Goal: Communication & Community: Answer question/provide support

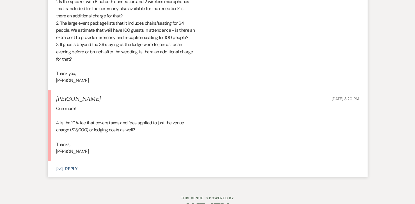
scroll to position [871, 0]
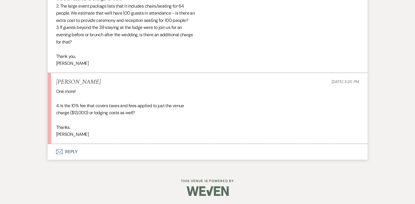
click at [66, 150] on button "Envelope Reply" at bounding box center [208, 152] width 320 height 16
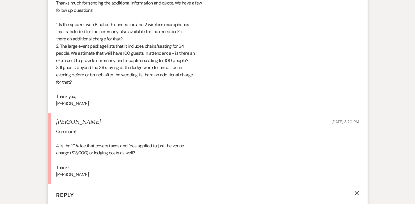
scroll to position [805, 0]
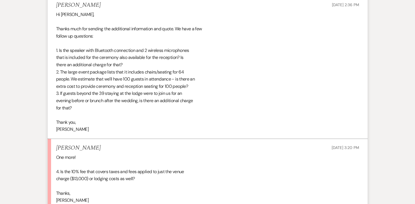
drag, startPoint x: 73, startPoint y: 101, endPoint x: 54, endPoint y: 50, distance: 55.0
click at [54, 50] on li "[PERSON_NAME] [DATE] 2:36 PM Hi [PERSON_NAME], Thanks much for sending the addi…" at bounding box center [208, 67] width 320 height 143
copy div "1. Is the speaker with Bluetooth connection and 2 wireless microphones that is …"
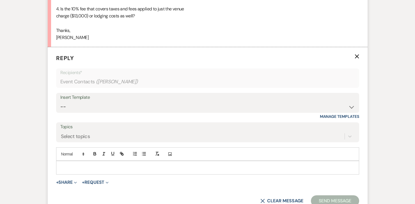
scroll to position [971, 0]
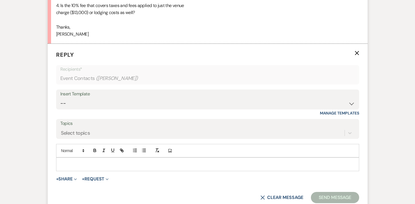
click at [69, 163] on p at bounding box center [208, 164] width 294 height 6
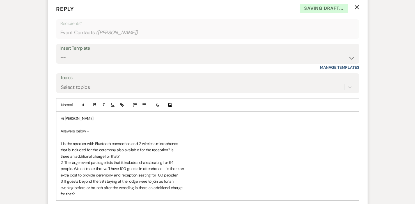
scroll to position [1017, 0]
click at [134, 157] on p "there an additional charge for that?" at bounding box center [208, 156] width 294 height 6
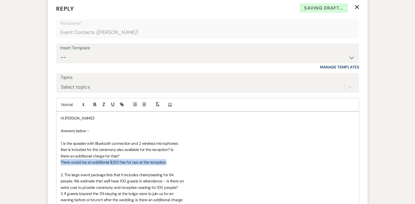
click at [61, 162] on p "There would be an additional $250 fee for use at the reception." at bounding box center [208, 162] width 294 height 6
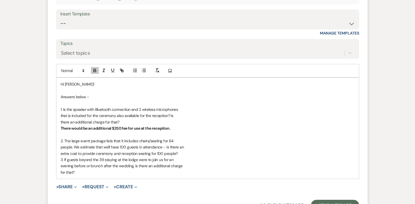
scroll to position [1055, 0]
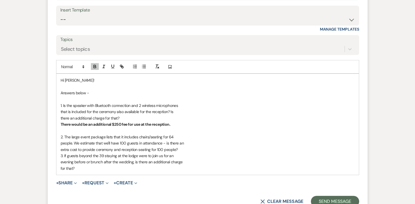
click at [117, 124] on strong "There would be an additional $250 fee for use at the reception." at bounding box center [116, 124] width 110 height 5
click at [184, 150] on p "extra cost to provide ceremony and reception seating for 100 people?" at bounding box center [208, 150] width 294 height 6
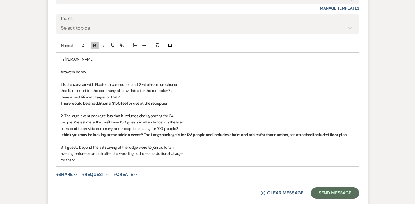
scroll to position [1077, 0]
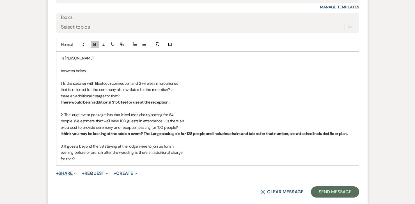
click at [72, 175] on button "+ Share Expand" at bounding box center [66, 173] width 21 height 4
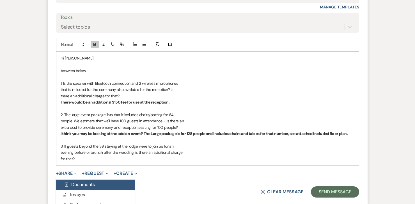
click at [83, 180] on button "Doc Upload Documents" at bounding box center [95, 185] width 79 height 10
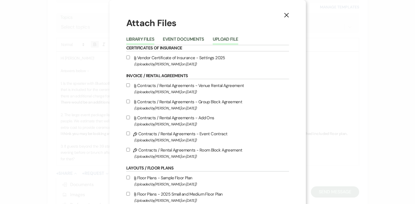
click at [221, 42] on button "Upload File" at bounding box center [226, 41] width 26 height 8
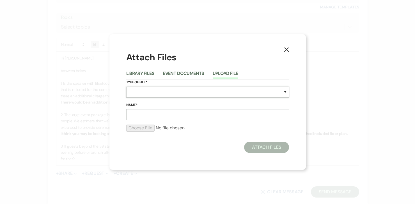
click at [156, 91] on select "Special Event Insurance Vendor Certificate of Insurance Contracts / Rental Agre…" at bounding box center [207, 92] width 163 height 11
select select "24"
click at [151, 115] on input "Name*" at bounding box center [207, 114] width 163 height 11
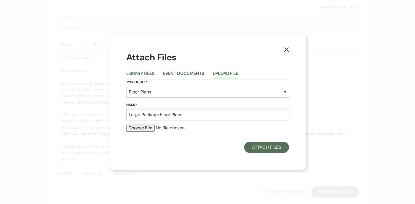
type input "Large Package Floor Plans"
click at [187, 104] on label "Name*" at bounding box center [207, 105] width 163 height 6
click at [187, 109] on input "Large Package Floor Plans" at bounding box center [207, 114] width 163 height 11
click at [118, 145] on div "X Attach Files Library Files Event Documents Upload File Type of File* Special …" at bounding box center [207, 101] width 196 height 135
click at [147, 130] on input "file" at bounding box center [207, 128] width 163 height 7
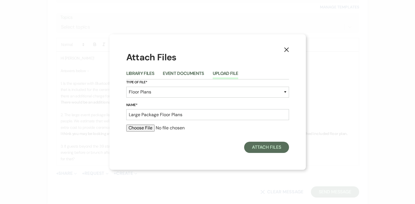
type input "C:\fakepath\Large Package Floor Plan.pdf"
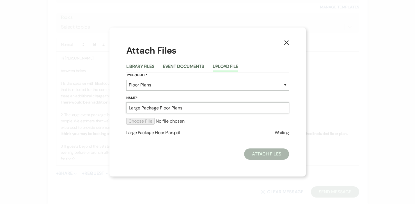
click at [188, 111] on input "Large Package Floor Plans" at bounding box center [207, 107] width 163 height 11
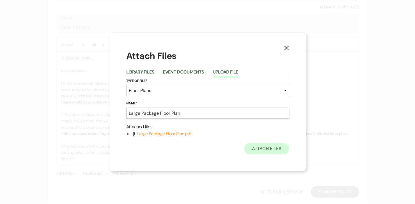
type input "Large Package Floor Plan"
click at [271, 149] on button "Attach Files" at bounding box center [266, 148] width 45 height 11
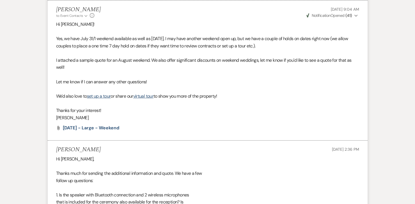
scroll to position [648, 0]
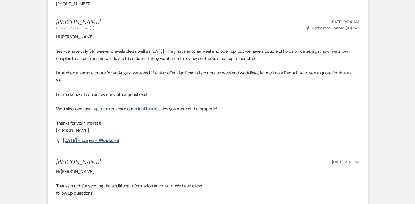
click at [118, 140] on span "[DATE] - Large - Weekend" at bounding box center [91, 141] width 56 height 6
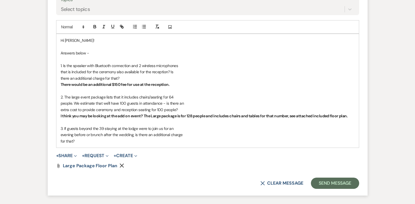
scroll to position [1094, 0]
click at [143, 116] on strong "I think you may be looking at the add on event? The Large package is for 128 pe…" at bounding box center [204, 116] width 287 height 5
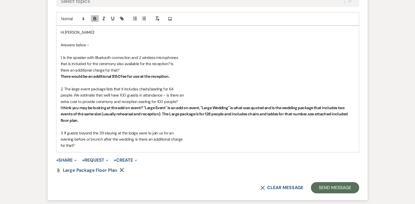
scroll to position [1109, 0]
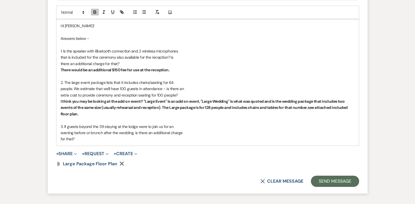
click at [78, 139] on p "for that?" at bounding box center [208, 139] width 294 height 6
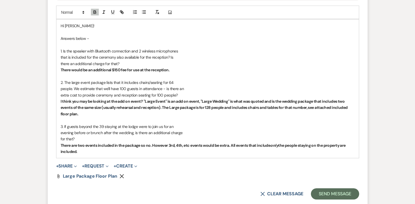
click at [140, 147] on strong "There are two events included in the package so no. However 3rd, 4th, etc event…" at bounding box center [204, 148] width 286 height 11
drag, startPoint x: 233, startPoint y: 145, endPoint x: 233, endPoint y: 150, distance: 4.5
click at [233, 145] on strong "There are two events included in the package, so no. However 3rd, 4th, etc even…" at bounding box center [204, 148] width 287 height 11
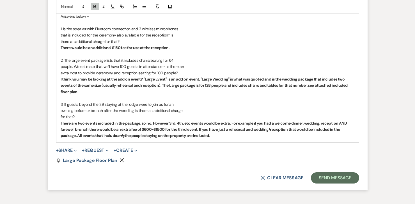
scroll to position [1134, 0]
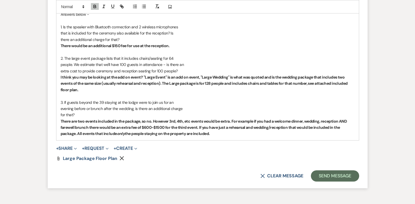
click at [154, 121] on strong "There are two events included in the package, so no. However 3rd, 4th, etc even…" at bounding box center [204, 128] width 287 height 18
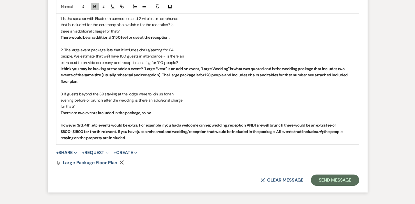
scroll to position [1142, 0]
click at [117, 131] on strong "﻿ However 3rd, 4th, etc events would be extra. For example if you had a welcome…" at bounding box center [202, 131] width 283 height 18
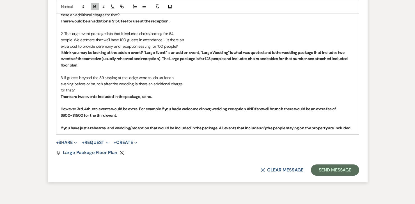
scroll to position [1159, 0]
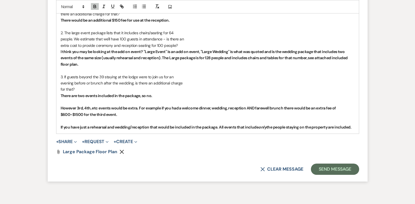
click at [358, 129] on div "Hi [PERSON_NAME]! Answers below - 1. Is the speaker with Bluetooth connection a…" at bounding box center [207, 52] width 303 height 164
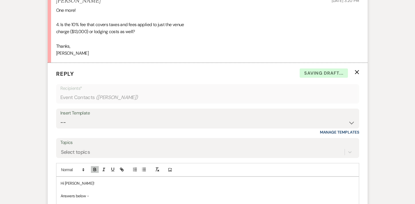
scroll to position [911, 0]
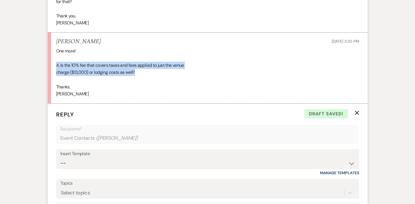
drag, startPoint x: 139, startPoint y: 73, endPoint x: 53, endPoint y: 67, distance: 86.4
click at [53, 67] on li "[PERSON_NAME] [DATE] 3:20 PM One more! 4. Is the 10% fee that covers taxes and …" at bounding box center [208, 68] width 320 height 71
copy div "4. Is the 10% fee that covers taxes and fees applied to just the venue charge (…"
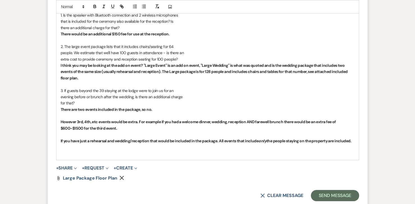
scroll to position [1180, 0]
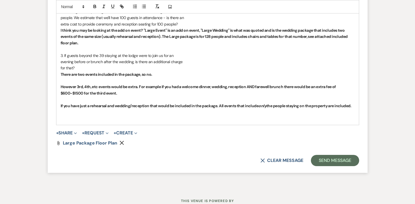
click at [67, 121] on p "﻿" at bounding box center [208, 118] width 294 height 6
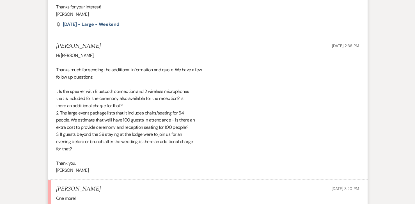
scroll to position [761, 0]
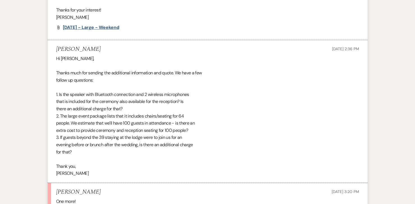
click at [86, 26] on span "[DATE] - Large - Weekend" at bounding box center [91, 27] width 56 height 6
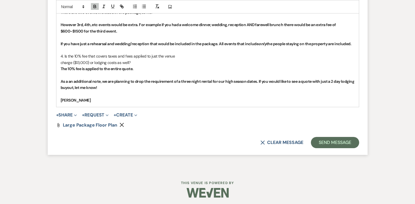
scroll to position [1244, 0]
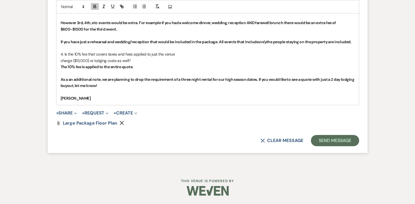
click at [144, 67] on p "The 10% fee is applied to the entire quote." at bounding box center [208, 67] width 294 height 6
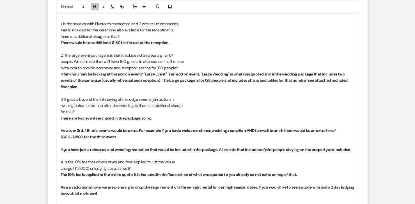
scroll to position [1141, 0]
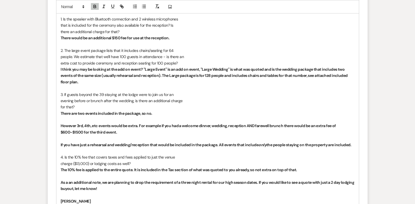
drag, startPoint x: 163, startPoint y: 115, endPoint x: 141, endPoint y: 114, distance: 21.3
click at [141, 114] on p "There are two events included in the package, so no." at bounding box center [208, 113] width 294 height 6
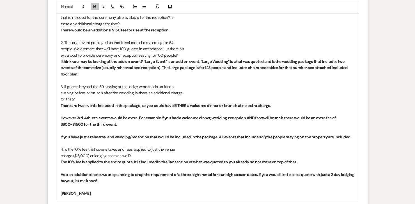
scroll to position [1154, 0]
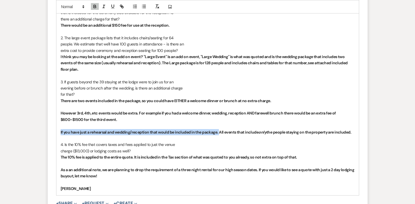
drag, startPoint x: 220, startPoint y: 133, endPoint x: 58, endPoint y: 134, distance: 161.4
click at [58, 134] on div "Hi [PERSON_NAME]! Answers below - 1. Is the speaker with Bluetooth connection a…" at bounding box center [207, 85] width 303 height 220
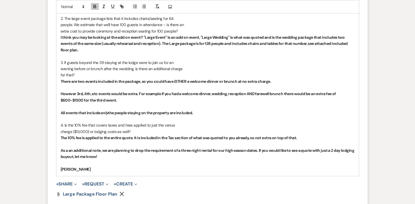
scroll to position [1174, 0]
drag, startPoint x: 301, startPoint y: 135, endPoint x: 258, endPoint y: 135, distance: 43.5
click at [258, 135] on p "The 10% fee is applied to the entire quote. It is included in the Tax section o…" at bounding box center [208, 137] width 294 height 6
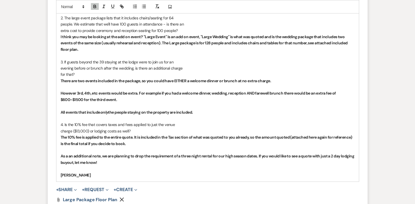
click at [123, 162] on p "As a an additional note, we are planning to drop the requirement of a three nig…" at bounding box center [208, 159] width 294 height 13
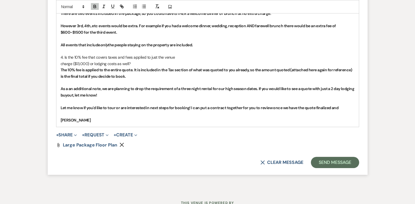
scroll to position [1239, 0]
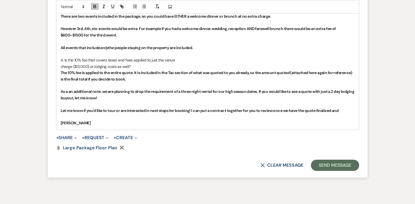
click at [193, 111] on strong "Let me know if you'd like to tour or are interested in next steps for booking! …" at bounding box center [200, 110] width 278 height 5
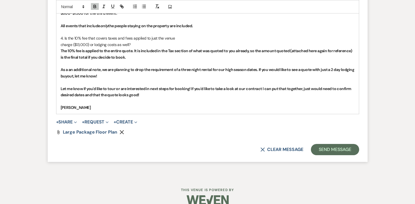
scroll to position [1270, 0]
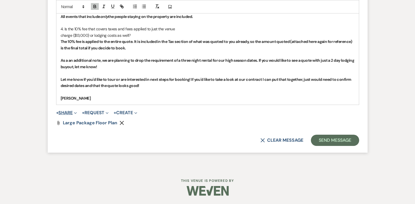
click at [67, 113] on button "+ Share Expand" at bounding box center [66, 113] width 21 height 4
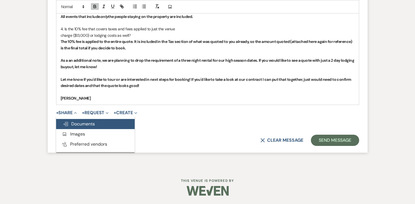
click at [76, 126] on span "Doc Upload Documents" at bounding box center [79, 124] width 32 height 6
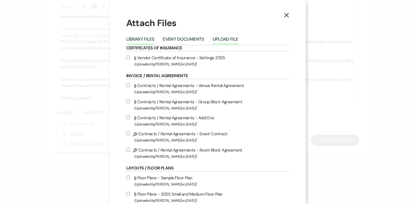
click at [231, 37] on button "Upload File" at bounding box center [226, 41] width 26 height 8
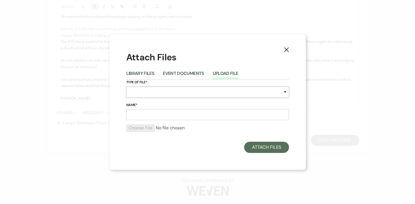
click at [171, 91] on select "Special Event Insurance Vendor Certificate of Insurance Contracts / Rental Agre…" at bounding box center [207, 92] width 163 height 11
select select "8"
click at [172, 116] on input "Name*" at bounding box center [207, 114] width 163 height 11
type input "Quote"
click at [230, 141] on div "Attach Files Library Files Event Documents Upload File Type of File* Special Ev…" at bounding box center [207, 102] width 163 height 102
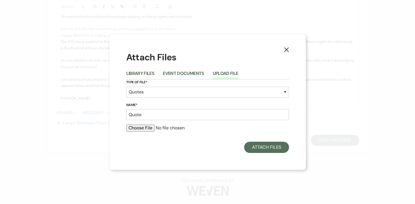
click at [131, 131] on div at bounding box center [207, 130] width 163 height 11
click at [132, 127] on input "file" at bounding box center [207, 128] width 163 height 7
type input "C:\fakepath\[PERSON_NAME] [DATE] Large (2).pdf"
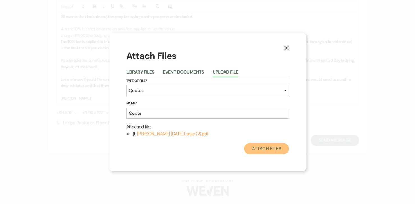
click at [274, 151] on button "Attach Files" at bounding box center [266, 148] width 45 height 11
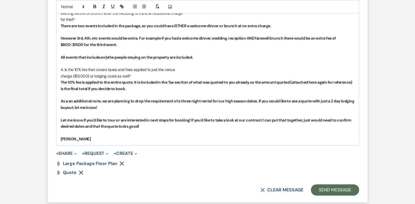
scroll to position [1220, 0]
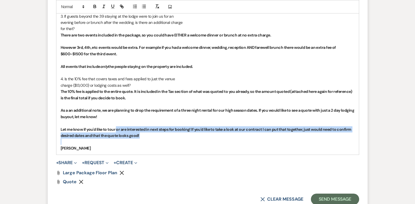
drag, startPoint x: 220, startPoint y: 139, endPoint x: 116, endPoint y: 129, distance: 104.1
click at [116, 129] on div "Hi [PERSON_NAME]! Answers below - 1. Is the speaker with Bluetooth connection a…" at bounding box center [207, 32] width 303 height 246
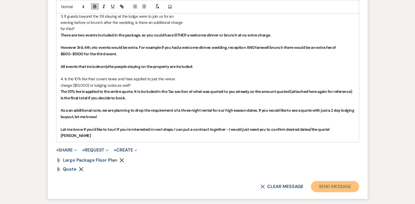
click at [335, 185] on button "Send Message" at bounding box center [335, 186] width 48 height 11
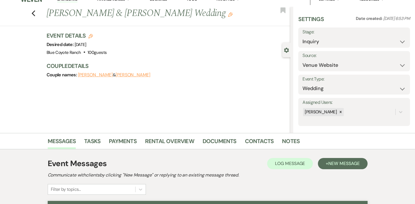
scroll to position [0, 0]
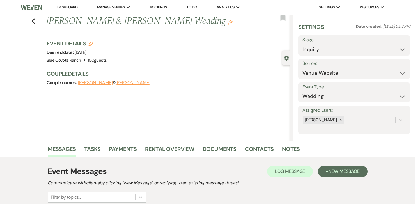
click at [62, 10] on link "Dashboard" at bounding box center [67, 7] width 20 height 5
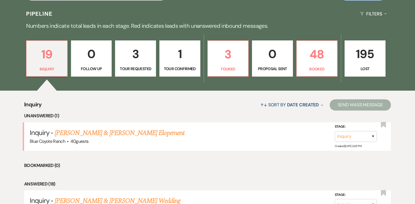
scroll to position [166, 0]
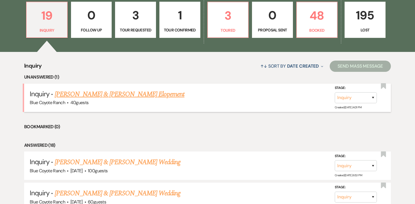
click at [125, 97] on link "[PERSON_NAME] & [PERSON_NAME] Elopement" at bounding box center [120, 94] width 130 height 10
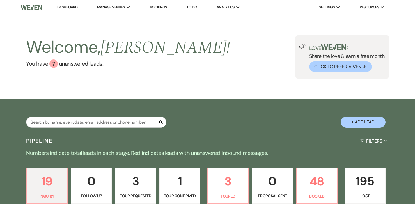
select select "5"
select select "22"
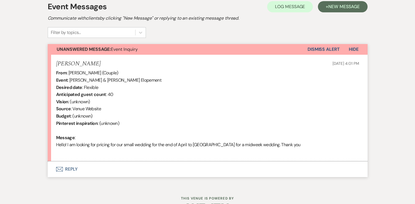
scroll to position [182, 0]
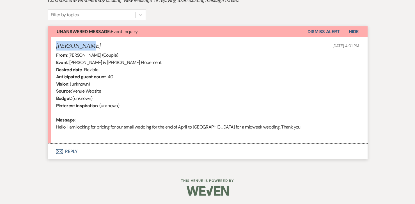
drag, startPoint x: 87, startPoint y: 45, endPoint x: 56, endPoint y: 47, distance: 30.7
click at [56, 47] on div "[PERSON_NAME] [DATE] 4:01 PM" at bounding box center [207, 46] width 303 height 7
copy h5 "[PERSON_NAME]"
click at [71, 152] on button "Envelope Reply" at bounding box center [208, 152] width 320 height 16
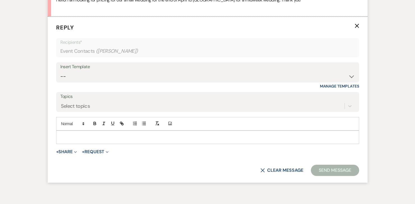
scroll to position [332, 0]
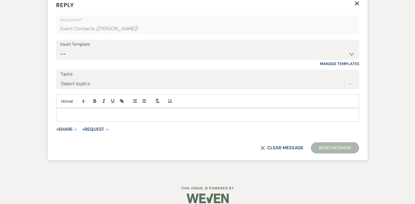
click at [73, 112] on p at bounding box center [208, 115] width 294 height 6
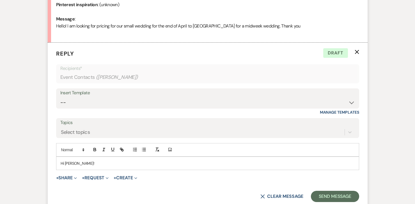
scroll to position [292, 0]
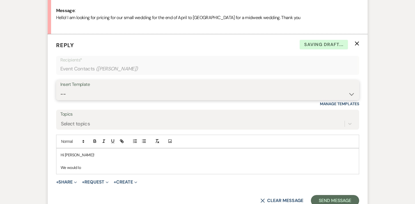
click at [95, 94] on select "-- 2025/6 Inquiry Reply Tour Request Response Contract and Deposit Request Wedd…" at bounding box center [207, 94] width 295 height 11
select select "2766"
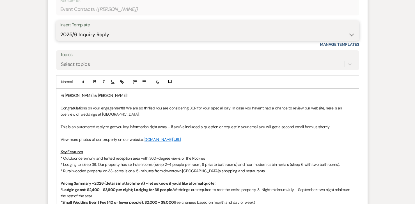
scroll to position [353, 0]
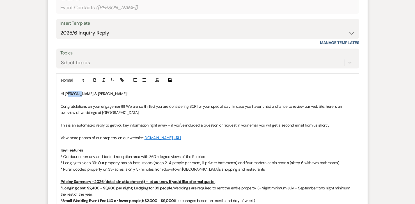
drag, startPoint x: 80, startPoint y: 94, endPoint x: 68, endPoint y: 94, distance: 12.1
click at [68, 94] on span "Hi [PERSON_NAME] & [PERSON_NAME]!" at bounding box center [94, 93] width 67 height 5
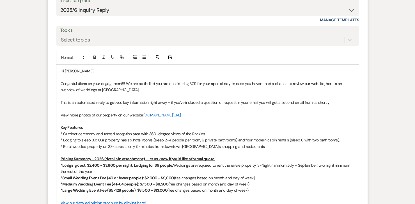
scroll to position [376, 0]
drag, startPoint x: 336, startPoint y: 102, endPoint x: 45, endPoint y: 101, distance: 291.6
click at [45, 101] on div "Messages Tasks Payments Rental Overview Documents Contacts Notes Event Messages…" at bounding box center [207, 71] width 415 height 612
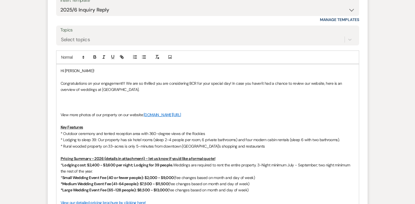
click at [230, 83] on span "Congratulations on your engagement!!! We are so thrilled you are considering BC…" at bounding box center [202, 86] width 283 height 11
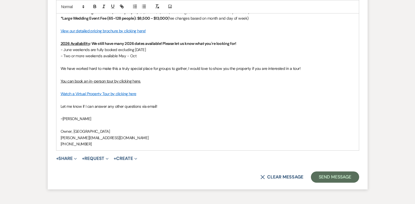
scroll to position [597, 0]
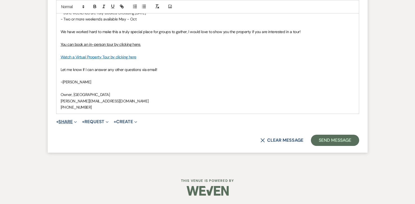
click at [62, 123] on button "+ Share Expand" at bounding box center [66, 122] width 21 height 4
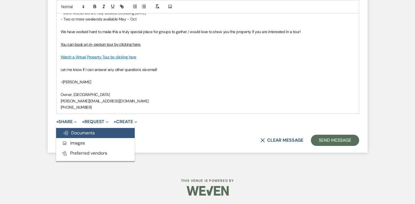
click at [73, 136] on span "Doc Upload Documents" at bounding box center [79, 133] width 32 height 6
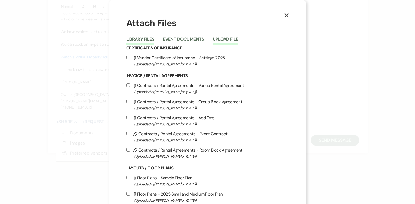
click at [229, 38] on button "Upload File" at bounding box center [226, 41] width 26 height 8
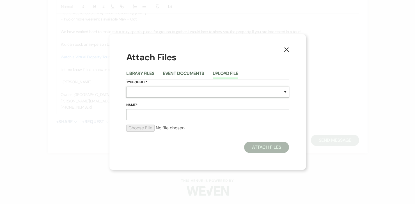
click at [143, 94] on select "Special Event Insurance Vendor Certificate of Insurance Contracts / Rental Agre…" at bounding box center [207, 92] width 163 height 11
select select "8"
click at [140, 115] on input "Name*" at bounding box center [207, 114] width 163 height 11
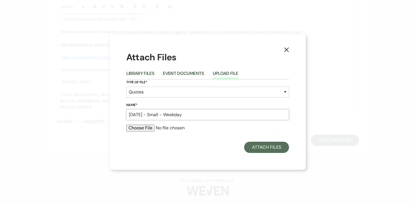
type input "[DATE] - Small - Weekday"
click at [246, 54] on h1 "Attach Files" at bounding box center [207, 57] width 163 height 13
click at [137, 129] on input "file" at bounding box center [207, 128] width 163 height 7
type input "C:\fakepath\250824 [PERSON_NAME] April.pdf"
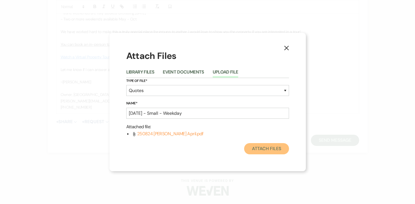
click at [271, 147] on button "Attach Files" at bounding box center [266, 148] width 45 height 11
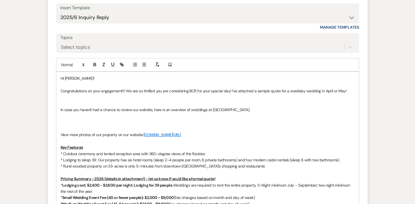
scroll to position [368, 0]
click at [350, 90] on p "Congratulations on your engagement!!! We are so thrilled you are considering BC…" at bounding box center [208, 91] width 294 height 6
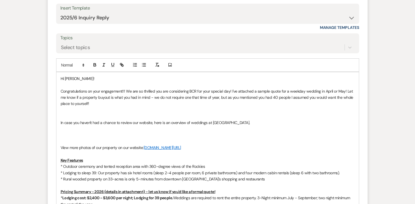
click at [70, 143] on p at bounding box center [208, 141] width 294 height 6
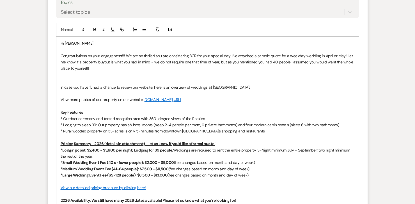
scroll to position [403, 0]
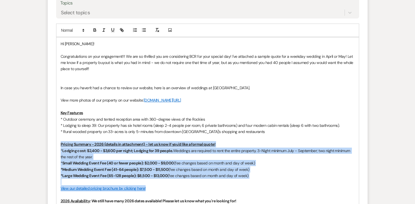
drag, startPoint x: 147, startPoint y: 187, endPoint x: 49, endPoint y: 145, distance: 106.9
click at [49, 145] on form "Reply X Draft saved! Recipients* Event Contacts ( [PERSON_NAME] ) Insert Templa…" at bounding box center [208, 139] width 320 height 433
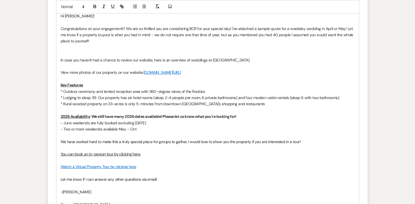
scroll to position [431, 0]
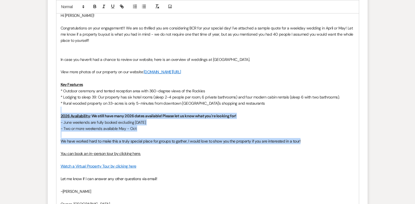
drag, startPoint x: 309, startPoint y: 142, endPoint x: 53, endPoint y: 112, distance: 257.1
click at [54, 112] on form "Reply X Saving draft... Recipients* Event Contacts ( [PERSON_NAME] ) Insert Tem…" at bounding box center [208, 83] width 320 height 376
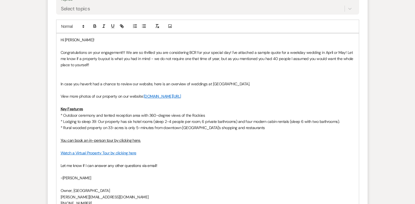
scroll to position [397, 0]
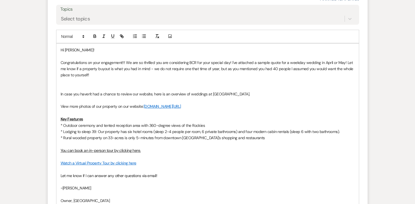
click at [67, 90] on p at bounding box center [208, 87] width 294 height 6
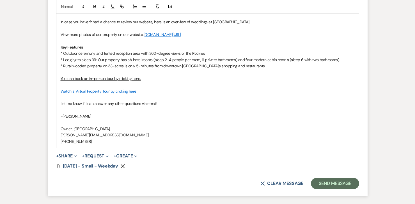
scroll to position [463, 0]
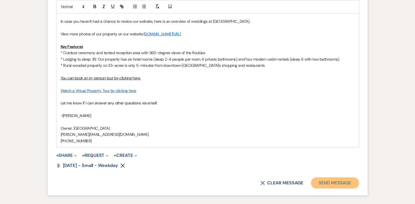
click at [327, 186] on button "Send Message" at bounding box center [335, 182] width 48 height 11
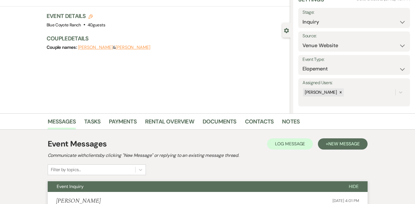
scroll to position [0, 0]
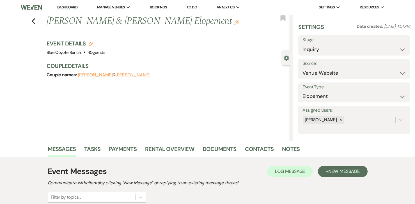
click at [67, 5] on link "Dashboard" at bounding box center [67, 7] width 20 height 5
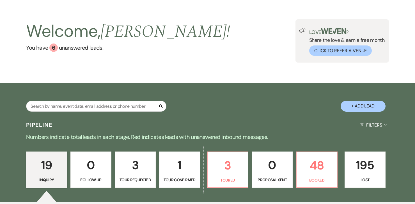
scroll to position [17, 0]
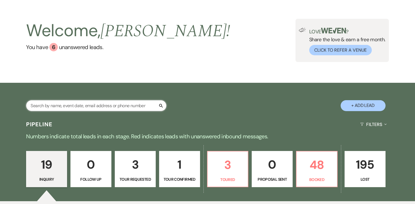
click at [115, 104] on input "text" at bounding box center [96, 105] width 140 height 11
type input "[PERSON_NAME]"
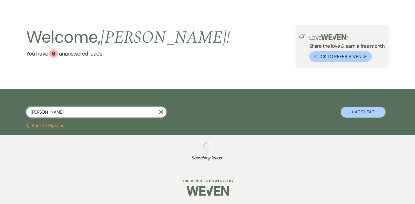
select select "2"
select select "8"
select select "7"
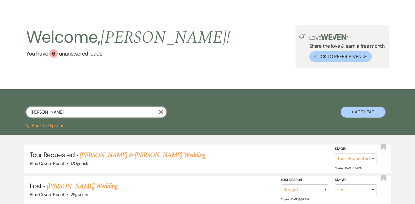
scroll to position [17, 0]
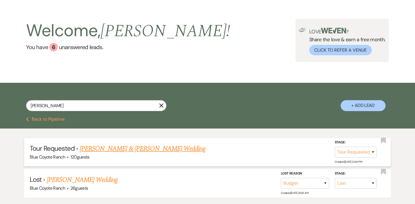
click at [154, 149] on link "[PERSON_NAME] & [PERSON_NAME] Wedding" at bounding box center [143, 149] width 126 height 10
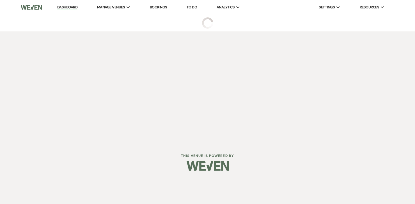
select select "2"
select select "5"
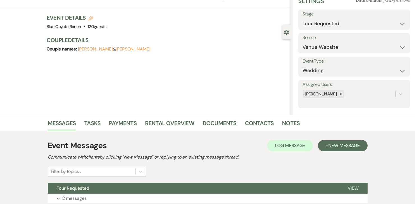
scroll to position [69, 0]
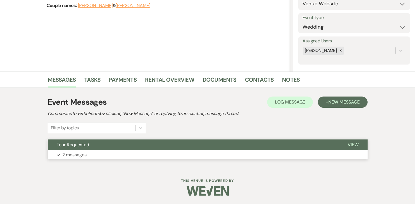
click at [183, 156] on button "Expand 2 messages" at bounding box center [208, 155] width 320 height 10
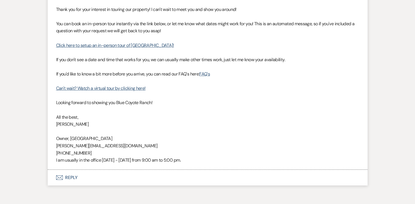
scroll to position [388, 0]
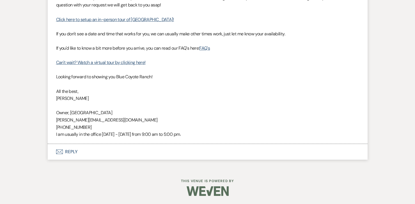
click at [67, 151] on button "Envelope Reply" at bounding box center [208, 152] width 320 height 16
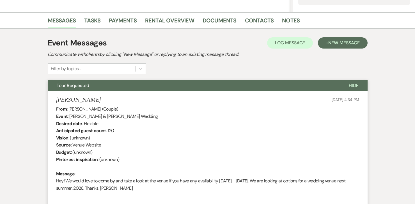
scroll to position [128, 0]
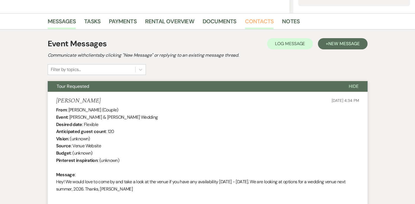
click at [255, 21] on link "Contacts" at bounding box center [259, 23] width 29 height 12
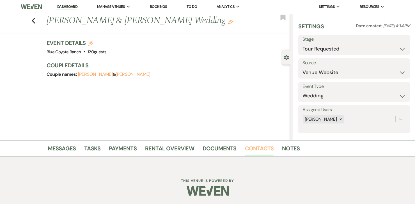
scroll to position [99, 0]
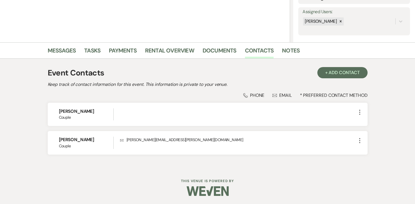
select select "2"
select select "8"
select select "7"
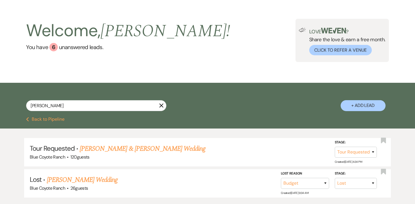
scroll to position [55, 0]
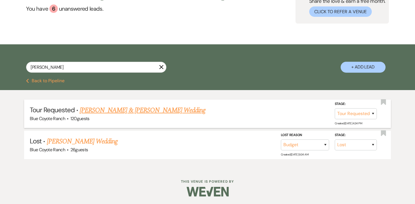
click at [134, 111] on link "[PERSON_NAME] & [PERSON_NAME] Wedding" at bounding box center [143, 110] width 126 height 10
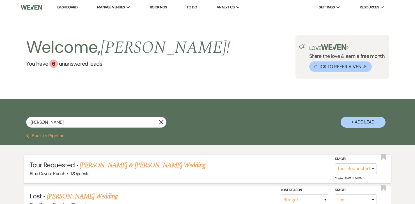
select select "2"
select select "5"
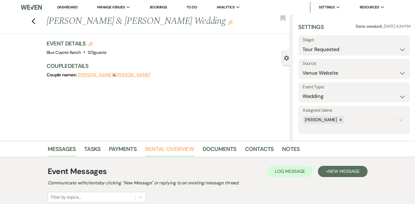
scroll to position [69, 0]
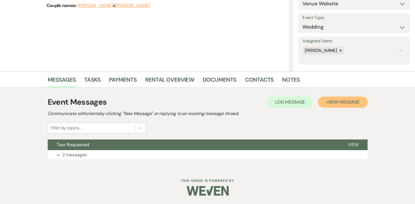
click at [331, 104] on span "New Message" at bounding box center [343, 102] width 31 height 6
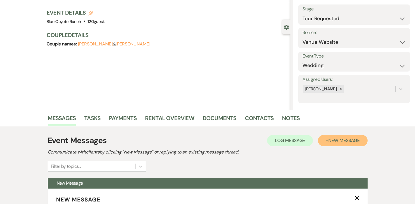
scroll to position [0, 0]
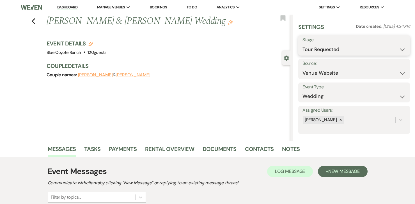
click at [338, 49] on select "Inquiry Follow Up Tour Requested Tour Confirmed Toured Proposal Sent Booked Lost" at bounding box center [354, 49] width 103 height 11
select select "5"
click at [400, 43] on button "Save" at bounding box center [398, 45] width 23 height 11
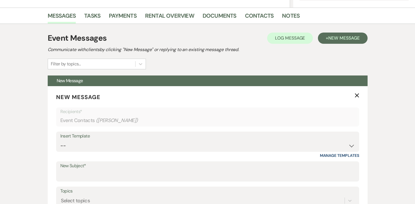
scroll to position [236, 0]
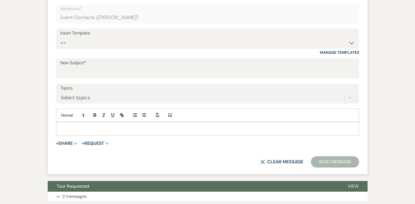
click at [100, 129] on p at bounding box center [208, 129] width 294 height 6
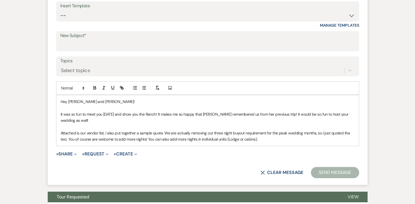
scroll to position [265, 0]
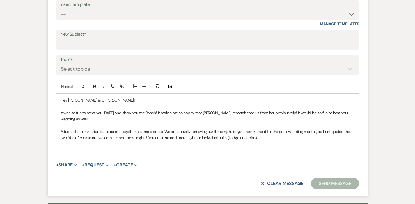
click at [68, 167] on button "+ Share Expand" at bounding box center [66, 165] width 21 height 4
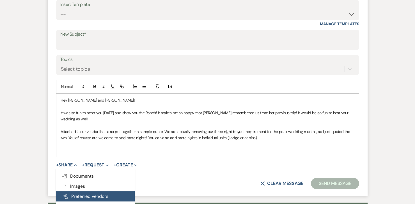
click at [73, 196] on button "Pref Vendors Preferred vendors" at bounding box center [95, 196] width 79 height 10
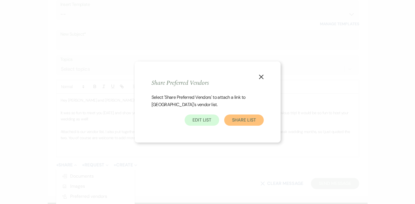
click at [256, 119] on button "Share List" at bounding box center [243, 120] width 39 height 11
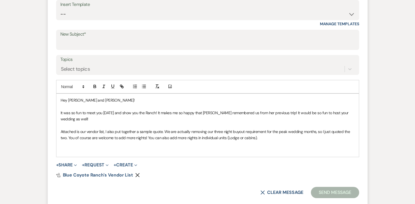
click at [79, 118] on p "It was so fun to meet you [DATE] and show you the Ranch! It makes me so happy t…" at bounding box center [208, 116] width 294 height 13
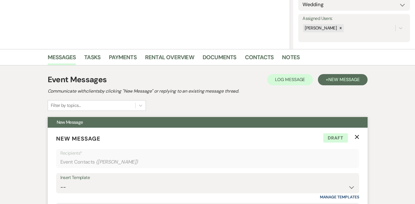
scroll to position [0, 0]
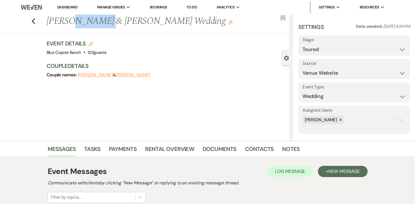
drag, startPoint x: 70, startPoint y: 22, endPoint x: 100, endPoint y: 23, distance: 30.4
click at [100, 23] on h1 "[PERSON_NAME] & [PERSON_NAME] Wedding Edit" at bounding box center [143, 21] width 193 height 13
copy h1 "[PERSON_NAME]"
click at [264, 149] on link "Contacts" at bounding box center [259, 151] width 29 height 12
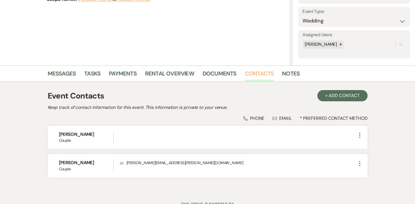
scroll to position [80, 0]
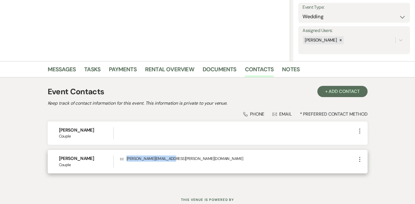
drag, startPoint x: 179, startPoint y: 161, endPoint x: 127, endPoint y: 161, distance: 52.5
click at [127, 161] on p "Envelope [PERSON_NAME][EMAIL_ADDRESS][PERSON_NAME][DOMAIN_NAME]" at bounding box center [238, 158] width 236 height 6
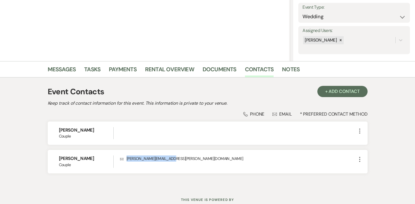
copy p "[PERSON_NAME][EMAIL_ADDRESS][PERSON_NAME][DOMAIN_NAME]"
click at [64, 67] on link "Messages" at bounding box center [62, 71] width 28 height 12
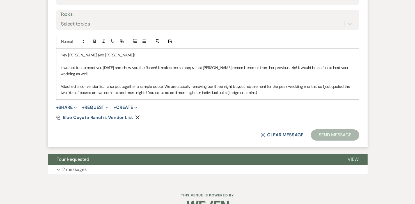
scroll to position [314, 0]
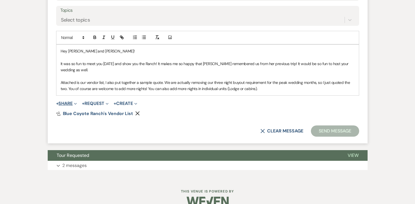
click at [68, 103] on button "+ Share Expand" at bounding box center [66, 103] width 21 height 4
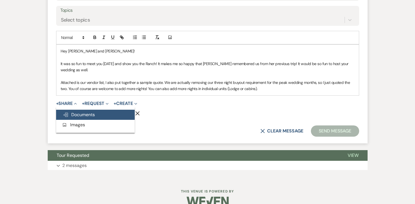
click at [87, 112] on span "Doc Upload Documents" at bounding box center [79, 115] width 32 height 6
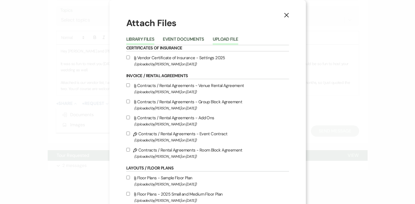
click at [231, 40] on button "Upload File" at bounding box center [226, 41] width 26 height 8
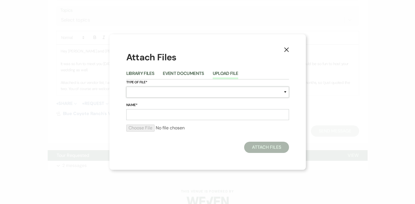
click at [155, 89] on select "Special Event Insurance Vendor Certificate of Insurance Contracts / Rental Agre…" at bounding box center [207, 92] width 163 height 11
select select "8"
click at [140, 114] on input "Name*" at bounding box center [207, 114] width 163 height 11
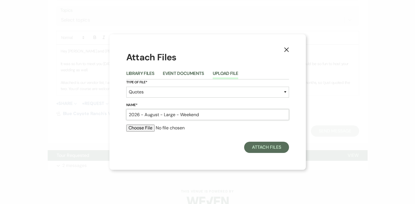
type input "2026 - August - Large - Weekend"
click at [167, 101] on div "Type of File* Special Event Insurance Vendor Certificate of Insurance Contracts…" at bounding box center [207, 90] width 163 height 23
click at [139, 132] on div at bounding box center [207, 130] width 163 height 11
click at [140, 131] on input "file" at bounding box center [207, 128] width 163 height 7
type input "C:\fakepath\250824 [PERSON_NAME] and [PERSON_NAME].pdf"
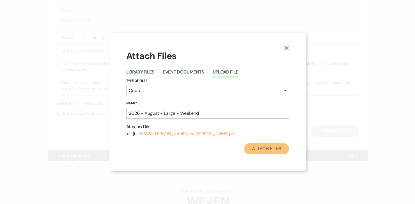
click at [260, 150] on button "Attach Files" at bounding box center [266, 148] width 45 height 11
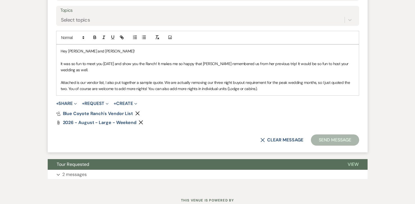
click at [268, 86] on p "Attached is our vendor list, I also put together a sample quote. We are actuall…" at bounding box center [208, 85] width 294 height 13
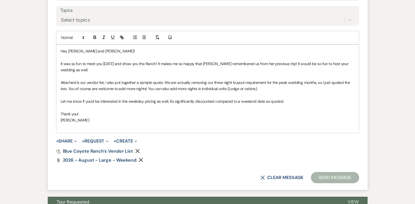
click at [278, 63] on p "It was so fun to meet you [DATE] and show you the Ranch! It makes me so happy t…" at bounding box center [208, 67] width 294 height 13
click at [72, 73] on p "It was so fun to meet you [DATE] and show you the Ranch! It makes me so happy t…" at bounding box center [208, 67] width 294 height 13
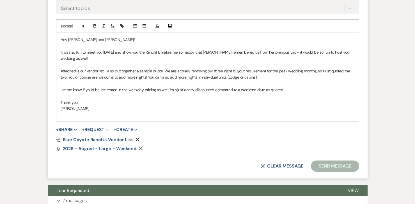
scroll to position [326, 0]
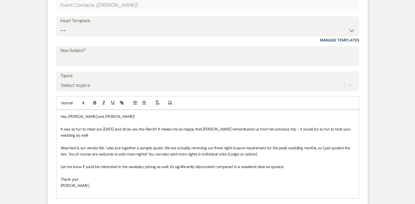
click at [335, 141] on p at bounding box center [208, 141] width 294 height 6
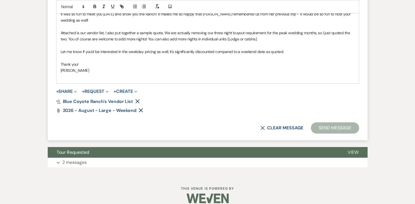
scroll to position [371, 0]
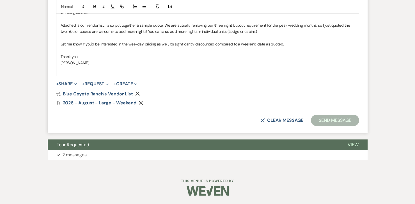
click at [337, 122] on button "Send Message" at bounding box center [335, 120] width 48 height 11
click at [210, 101] on div "Attach File 2026 - August - Large - Weekend Remove" at bounding box center [207, 103] width 303 height 4
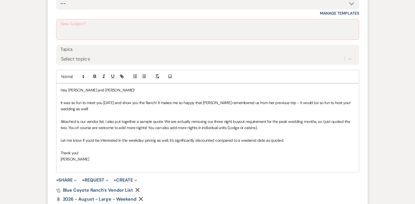
scroll to position [221, 0]
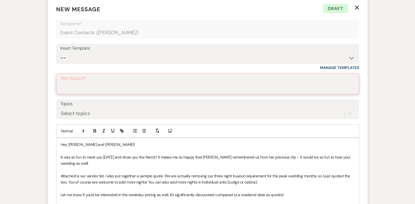
click at [131, 83] on input "New Subject*" at bounding box center [208, 88] width 294 height 11
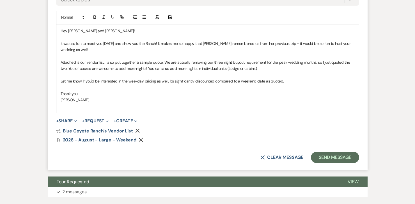
scroll to position [336, 0]
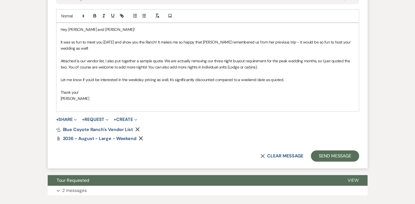
type input "Follow up from [DATE] tour!"
click at [266, 66] on p "Attached is our vendor list, I also put together a sample quote. We are actuall…" at bounding box center [208, 64] width 294 height 13
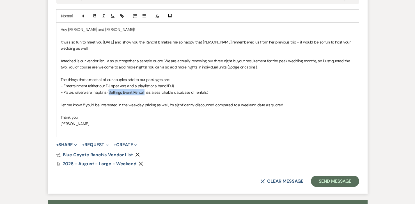
drag, startPoint x: 144, startPoint y: 93, endPoint x: 108, endPoint y: 93, distance: 36.2
click at [108, 93] on p "- Plates, silverware, napkins (Settings Event Rental has a searchable database …" at bounding box center [208, 92] width 294 height 6
click at [120, 15] on icon "button" at bounding box center [121, 15] width 5 height 5
paste input "[URL][DOMAIN_NAME]"
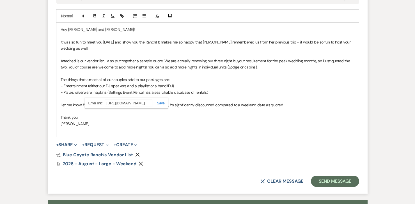
click at [160, 103] on link at bounding box center [158, 103] width 12 height 4
click at [215, 91] on p "- Plates, silverware, napkins ( Settings Event Rental has a searchable database…" at bounding box center [208, 92] width 294 height 6
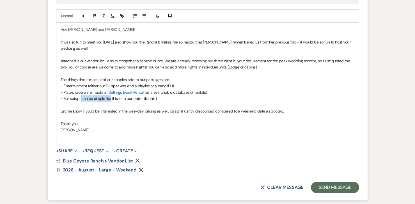
drag, startPoint x: 111, startPoint y: 100, endPoint x: 82, endPoint y: 101, distance: 29.5
click at [82, 101] on p "- Bar setup (can be simple like this, or a bar trailer like this)" at bounding box center [208, 98] width 294 height 6
click at [121, 15] on icon "button" at bounding box center [121, 15] width 5 height 5
paste input "[URL][DOMAIN_NAME]"
click at [134, 109] on link at bounding box center [129, 109] width 12 height 4
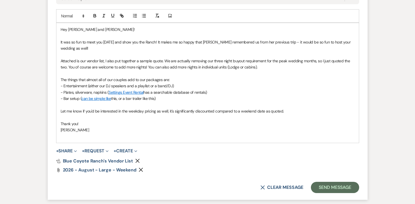
click at [137, 101] on p "- Bar setup ( can be simple like this, or a bar trailer like this)" at bounding box center [208, 98] width 294 height 6
drag, startPoint x: 156, startPoint y: 99, endPoint x: 127, endPoint y: 100, distance: 29.2
click at [127, 100] on p "- Bar setup ( can be simple like this, or a bar trailer like this)" at bounding box center [208, 98] width 294 height 6
click at [123, 16] on icon "button" at bounding box center [121, 15] width 5 height 5
paste input "[URL][DOMAIN_NAME]"
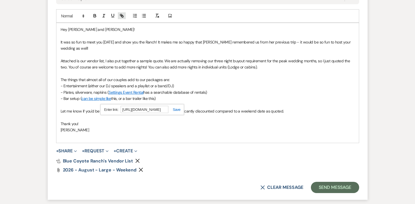
scroll to position [0, 23]
type input "[URL][DOMAIN_NAME]"
click at [179, 110] on link at bounding box center [174, 109] width 12 height 4
click at [167, 97] on p "- Bar setup ( can be simple like this, or a bar trailer like this)" at bounding box center [208, 98] width 294 height 6
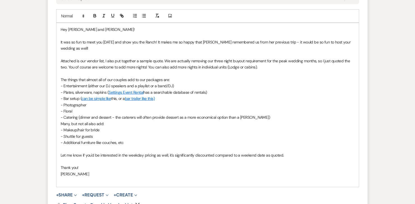
click at [61, 123] on p "Many, but not all also add:" at bounding box center [208, 124] width 294 height 6
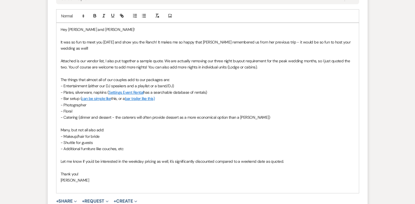
click at [106, 137] on p "- Makeup/hair for bride" at bounding box center [208, 136] width 294 height 6
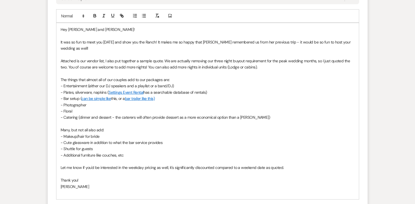
click at [70, 143] on p "- Cute glassware in addition to what the bar service provides" at bounding box center [208, 142] width 294 height 6
click at [193, 137] on p "- Makeup/hair for bride" at bounding box center [208, 136] width 294 height 6
click at [189, 143] on p "- Cute/themed glassware in addition to what the bar service provides" at bounding box center [208, 142] width 294 height 6
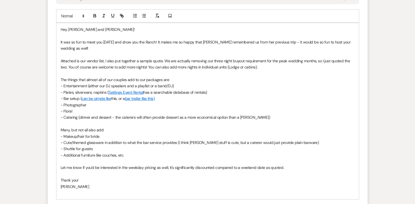
click at [289, 168] on p "Let me know if you'd be interested in the weekday pricing as well, it's signifi…" at bounding box center [208, 167] width 294 height 6
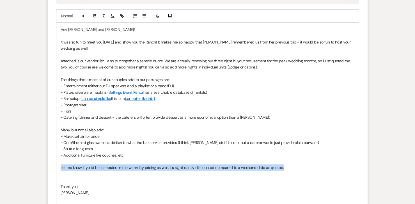
drag, startPoint x: 291, startPoint y: 168, endPoint x: 58, endPoint y: 170, distance: 233.2
click at [58, 170] on div "Hey [PERSON_NAME] and [PERSON_NAME]! It was so fun to meet you [DATE] and show …" at bounding box center [207, 114] width 303 height 183
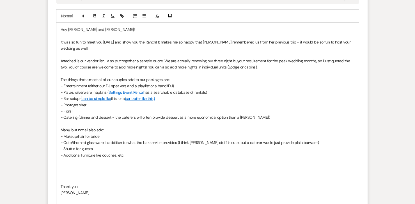
click at [268, 67] on p "Attached is our vendor list, I also put together a sample quote. We are actuall…" at bounding box center [208, 64] width 294 height 13
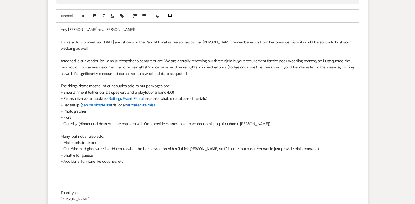
click at [173, 87] on p "The things that almost all of our couples add to our packages are:" at bounding box center [208, 86] width 294 height 6
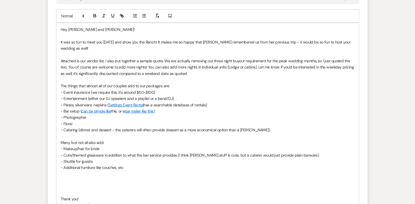
click at [65, 180] on p at bounding box center [208, 180] width 294 height 6
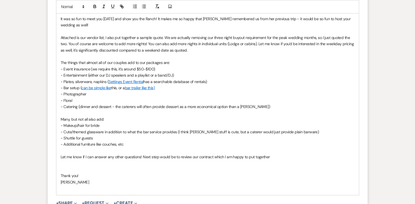
scroll to position [367, 0]
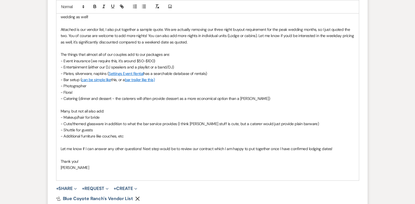
click at [90, 162] on p "Thank you!" at bounding box center [208, 161] width 294 height 6
click at [63, 176] on p at bounding box center [208, 174] width 294 height 6
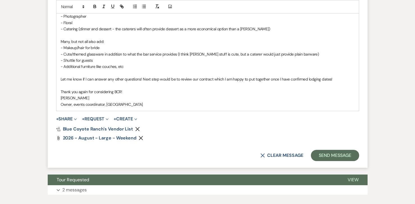
scroll to position [472, 0]
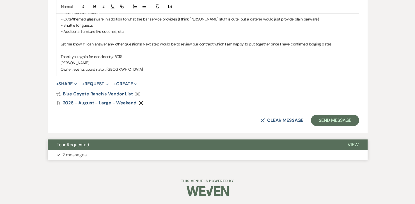
click at [114, 155] on button "Expand 2 messages" at bounding box center [208, 155] width 320 height 10
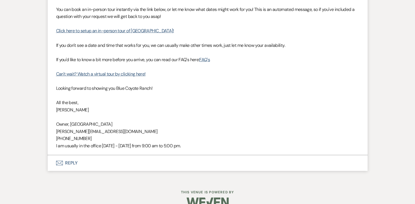
scroll to position [791, 0]
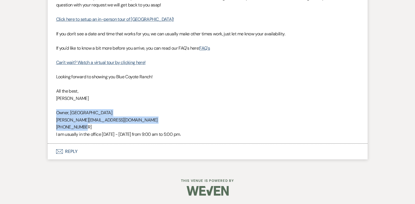
drag, startPoint x: 57, startPoint y: 113, endPoint x: 184, endPoint y: 125, distance: 127.7
click at [184, 125] on div "Hi [PERSON_NAME]! Thank you for your interest in touring our property! I can't …" at bounding box center [207, 51] width 303 height 172
copy div "Owner, Blue Coyote Ranch [PERSON_NAME][EMAIL_ADDRESS][DOMAIN_NAME] [PHONE_NUMBE…"
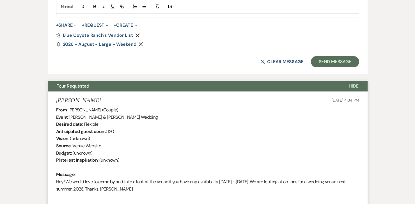
scroll to position [486, 0]
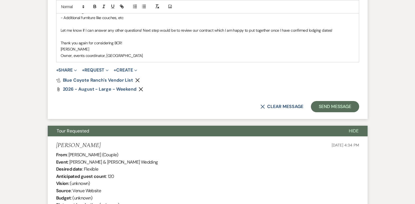
drag, startPoint x: 142, startPoint y: 55, endPoint x: 52, endPoint y: 59, distance: 89.6
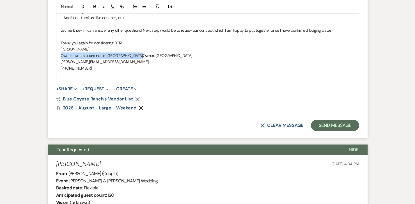
drag, startPoint x: 137, startPoint y: 56, endPoint x: 49, endPoint y: 57, distance: 88.1
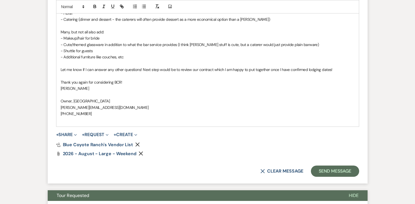
scroll to position [447, 0]
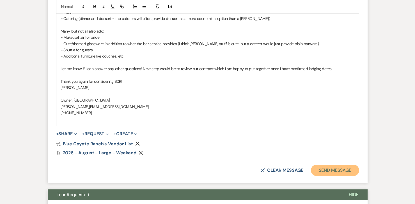
click at [331, 169] on button "Send Message" at bounding box center [335, 170] width 48 height 11
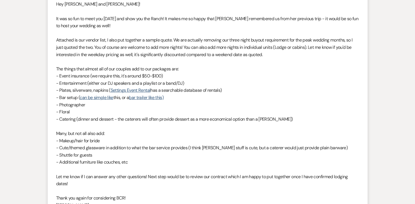
scroll to position [0, 0]
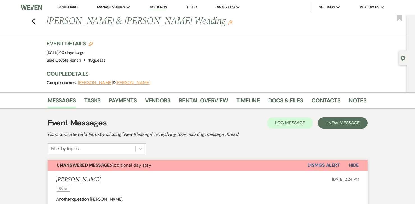
click at [73, 3] on li "Dashboard" at bounding box center [67, 7] width 26 height 11
click at [73, 6] on link "Dashboard" at bounding box center [67, 7] width 20 height 5
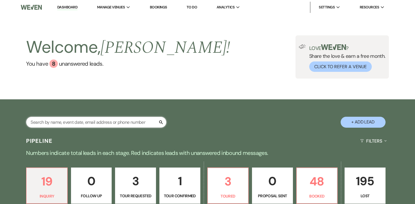
click at [136, 122] on input "text" at bounding box center [96, 122] width 140 height 11
type input "s"
click at [314, 182] on p "48" at bounding box center [317, 181] width 34 height 19
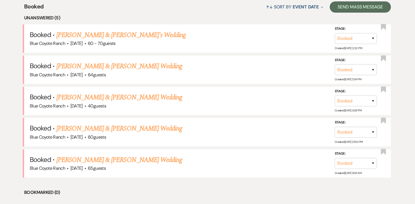
scroll to position [225, 0]
click at [137, 65] on link "Tyler Roberts & Tori Riggs's Wedding" at bounding box center [119, 66] width 126 height 10
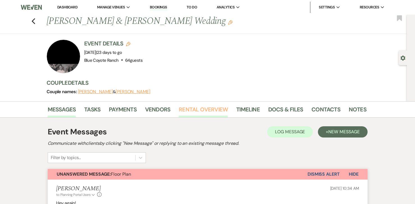
click at [217, 111] on link "Rental Overview" at bounding box center [203, 111] width 49 height 12
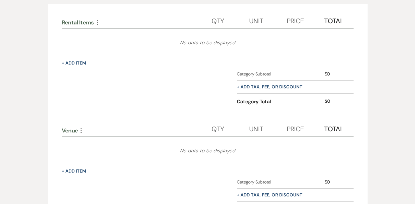
scroll to position [153, 0]
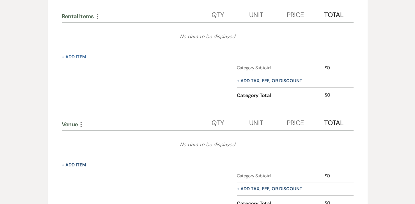
click at [73, 55] on button "+ Add Item" at bounding box center [74, 57] width 24 height 4
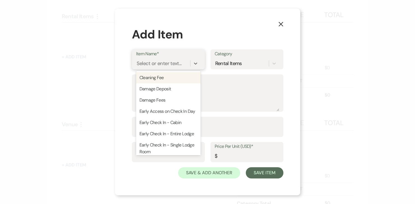
click at [176, 65] on div "Select or enter text..." at bounding box center [159, 64] width 45 height 8
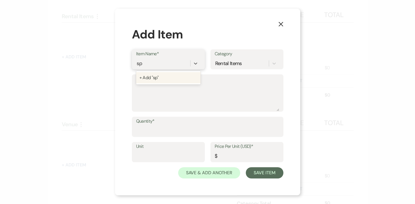
type input "s"
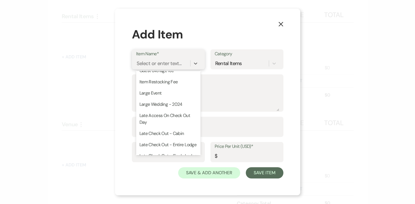
scroll to position [0, 0]
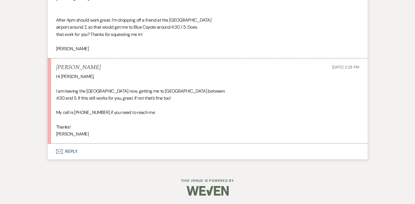
scroll to position [3922, 0]
click at [72, 149] on button "Envelope Reply" at bounding box center [208, 152] width 320 height 16
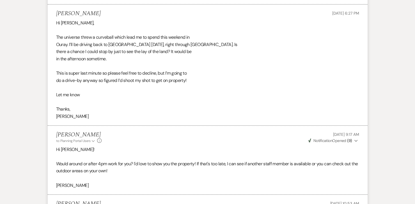
scroll to position [3699, 0]
